Goal: Information Seeking & Learning: Check status

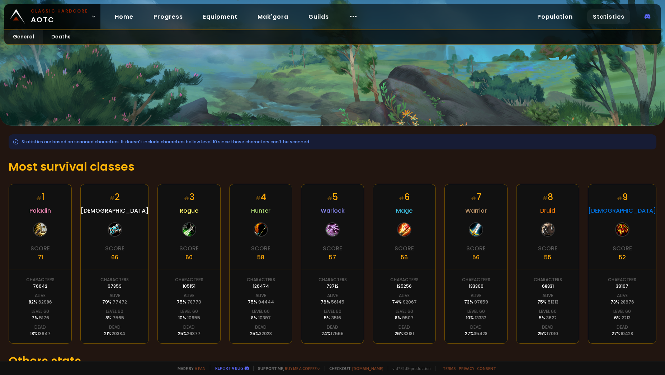
click at [260, 231] on div at bounding box center [261, 229] width 14 height 14
click at [259, 196] on div "# 4" at bounding box center [261, 197] width 11 height 13
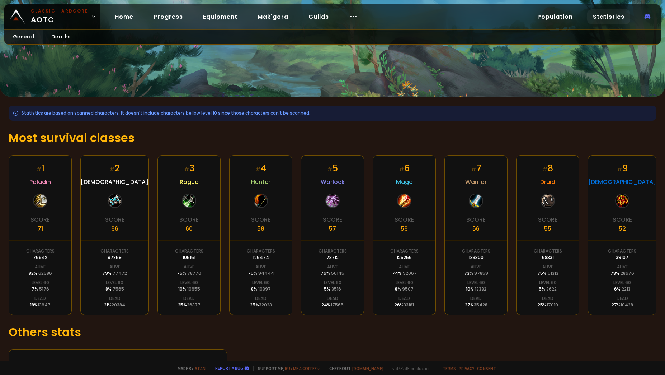
scroll to position [62, 0]
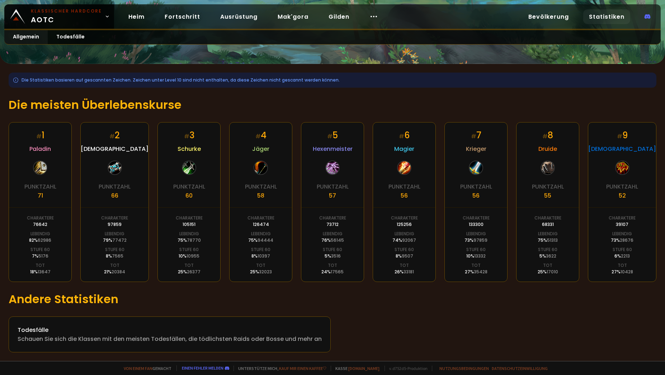
click at [261, 190] on font "Punktzahl" at bounding box center [261, 186] width 32 height 8
click at [261, 141] on font "4" at bounding box center [264, 135] width 6 height 12
drag, startPoint x: 258, startPoint y: 134, endPoint x: 258, endPoint y: 152, distance: 18.3
click at [261, 135] on font "4" at bounding box center [264, 135] width 6 height 12
click at [259, 152] on font "Jäger" at bounding box center [260, 149] width 17 height 8
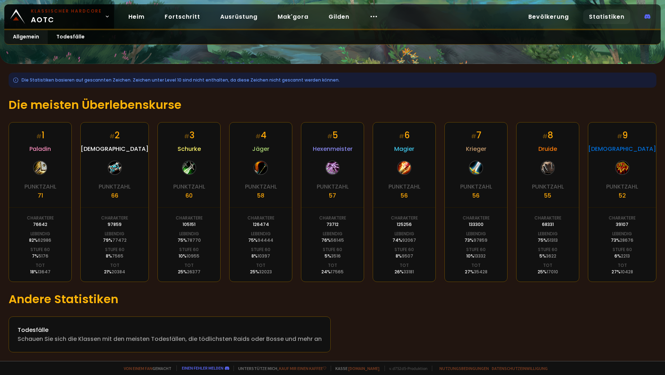
click at [258, 232] on font "Lebendig" at bounding box center [261, 233] width 20 height 6
drag, startPoint x: 258, startPoint y: 246, endPoint x: 258, endPoint y: 255, distance: 8.6
click at [258, 254] on div "# 4 Jäger Punktzahl 58 Charaktere 126474 Lebendig 75 % 94444 Stufe 60 8 % 10397…" at bounding box center [260, 202] width 63 height 160
drag, startPoint x: 257, startPoint y: 265, endPoint x: 258, endPoint y: 271, distance: 6.1
click at [258, 267] on font "Tot" at bounding box center [260, 265] width 9 height 6
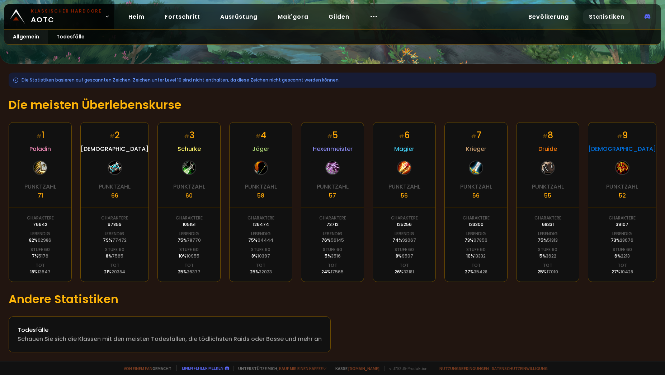
click at [260, 278] on div "# 4 Jäger Punktzahl 58 Charaktere 126474 Lebendig 75 % 94444 Stufe 60 8 % 10397…" at bounding box center [260, 202] width 63 height 160
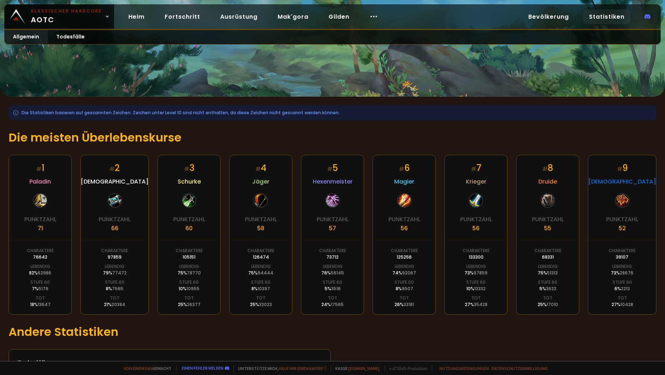
scroll to position [0, 0]
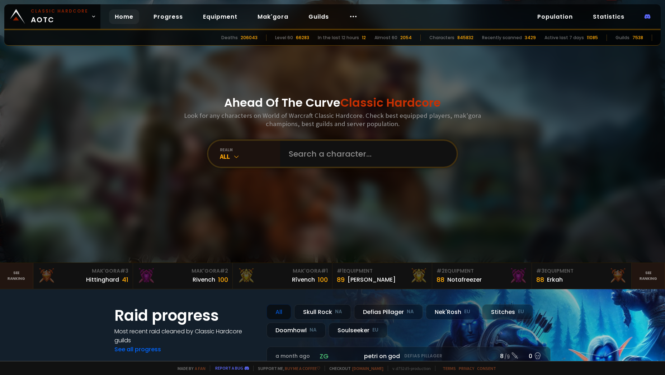
click at [237, 76] on div "Ahead Of The Curve Classic Hardcore Look for any characters on World of Warcraf…" at bounding box center [333, 131] width 432 height 262
click at [350, 20] on icon at bounding box center [353, 16] width 9 height 9
click at [222, 151] on div "realm" at bounding box center [250, 149] width 60 height 5
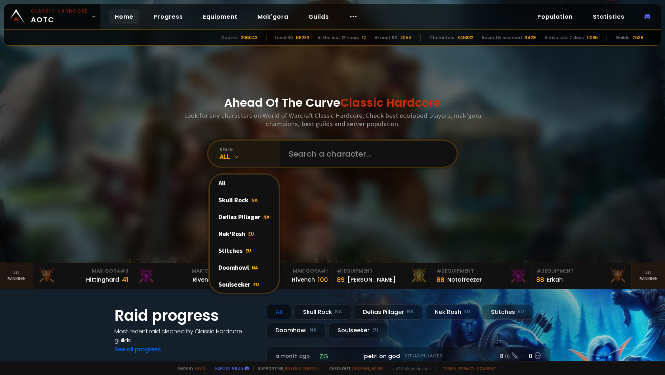
click at [222, 151] on div "realm" at bounding box center [250, 149] width 60 height 5
